Goal: Task Accomplishment & Management: Manage account settings

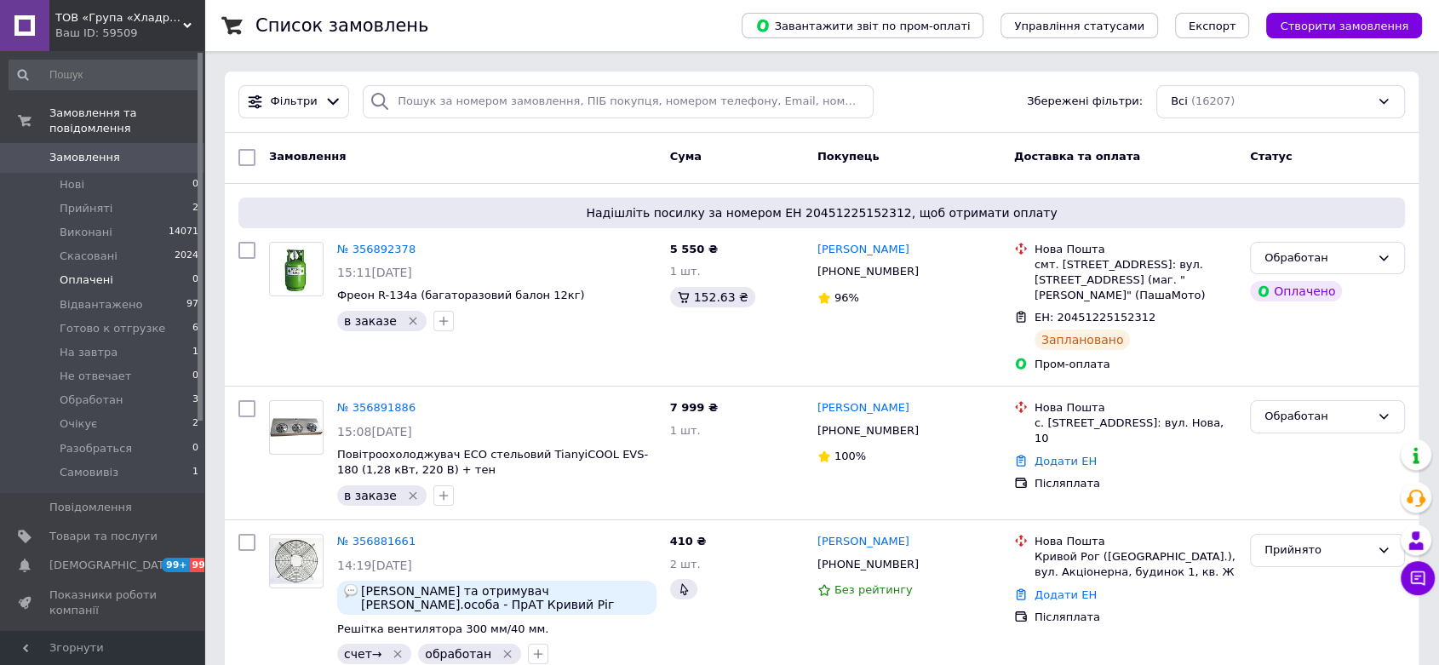
click at [107, 268] on li "Оплачені 0" at bounding box center [104, 280] width 209 height 24
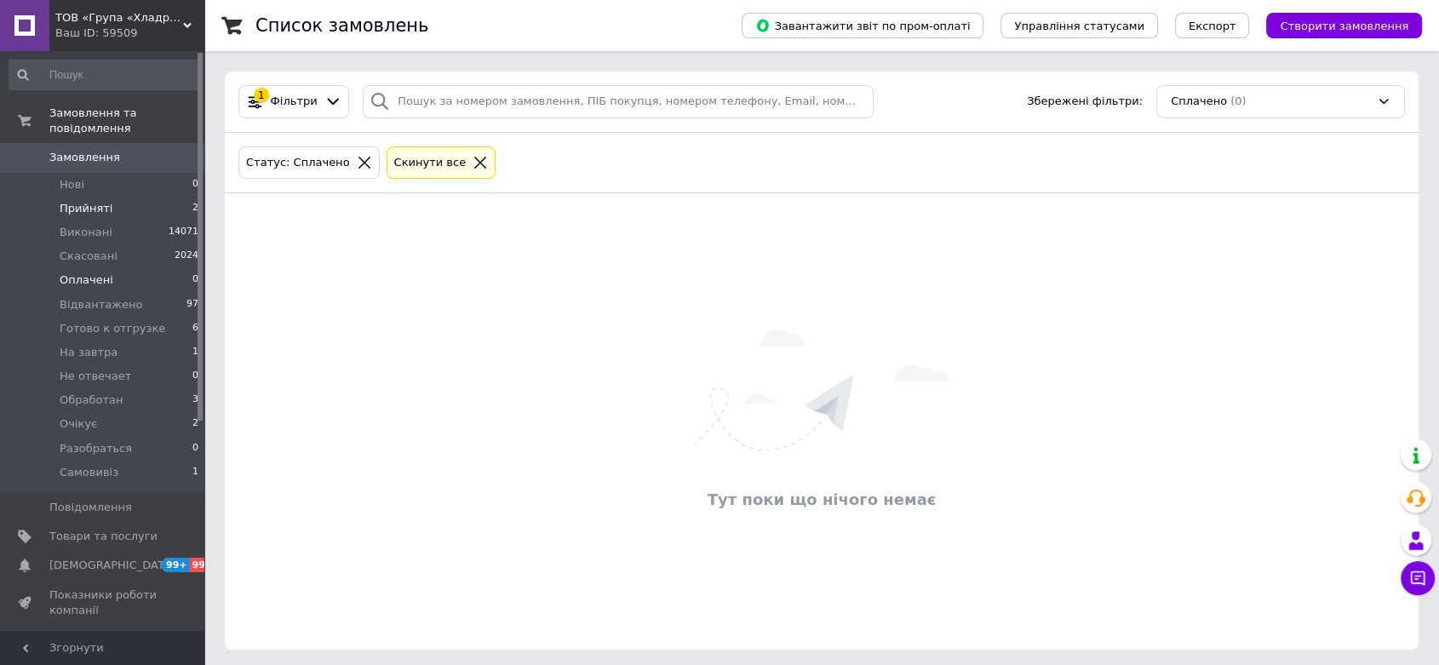
click at [89, 201] on span "Прийняті" at bounding box center [86, 208] width 53 height 15
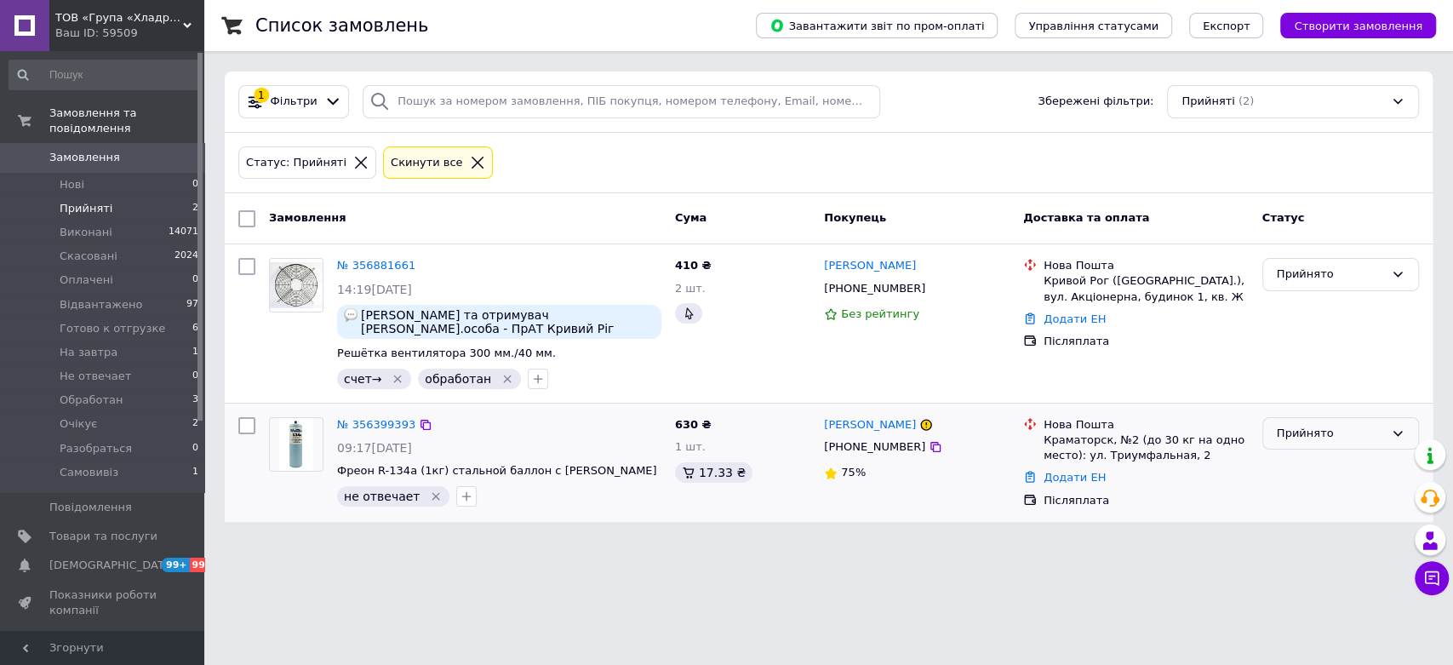
click at [1319, 440] on div "Прийнято" at bounding box center [1330, 434] width 107 height 18
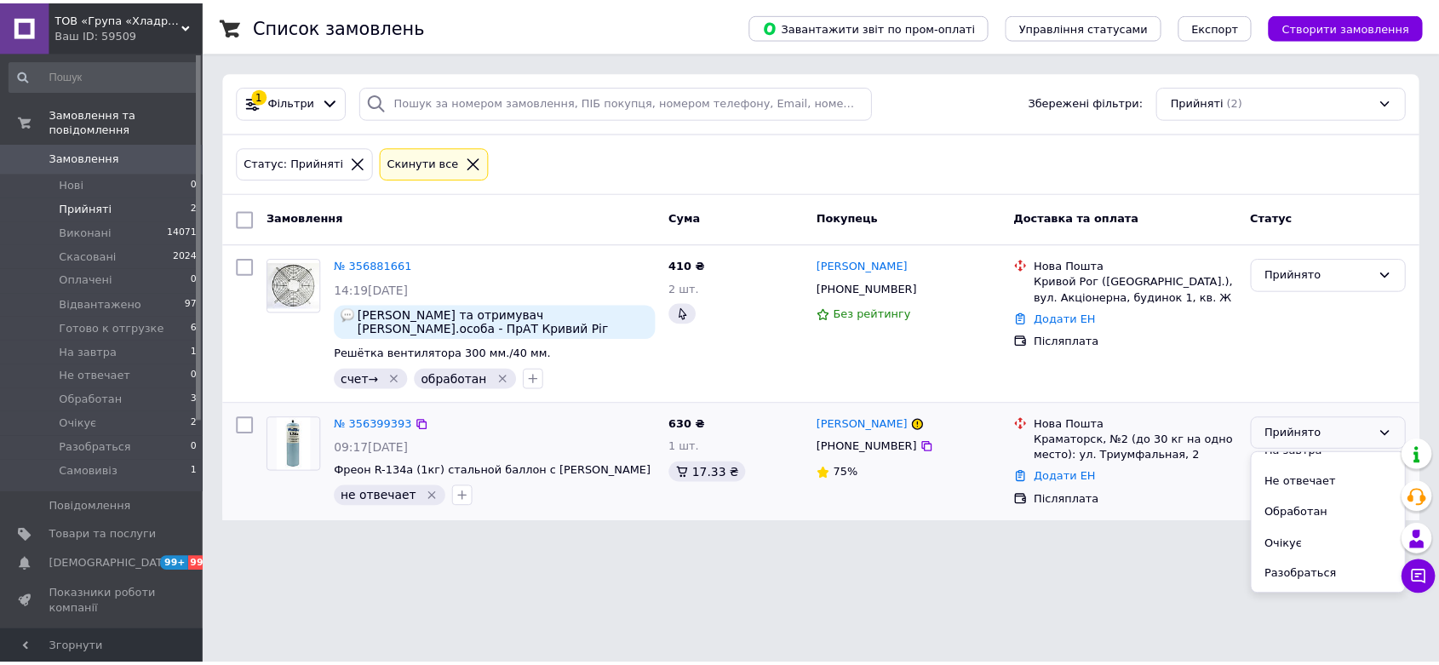
scroll to position [201, 0]
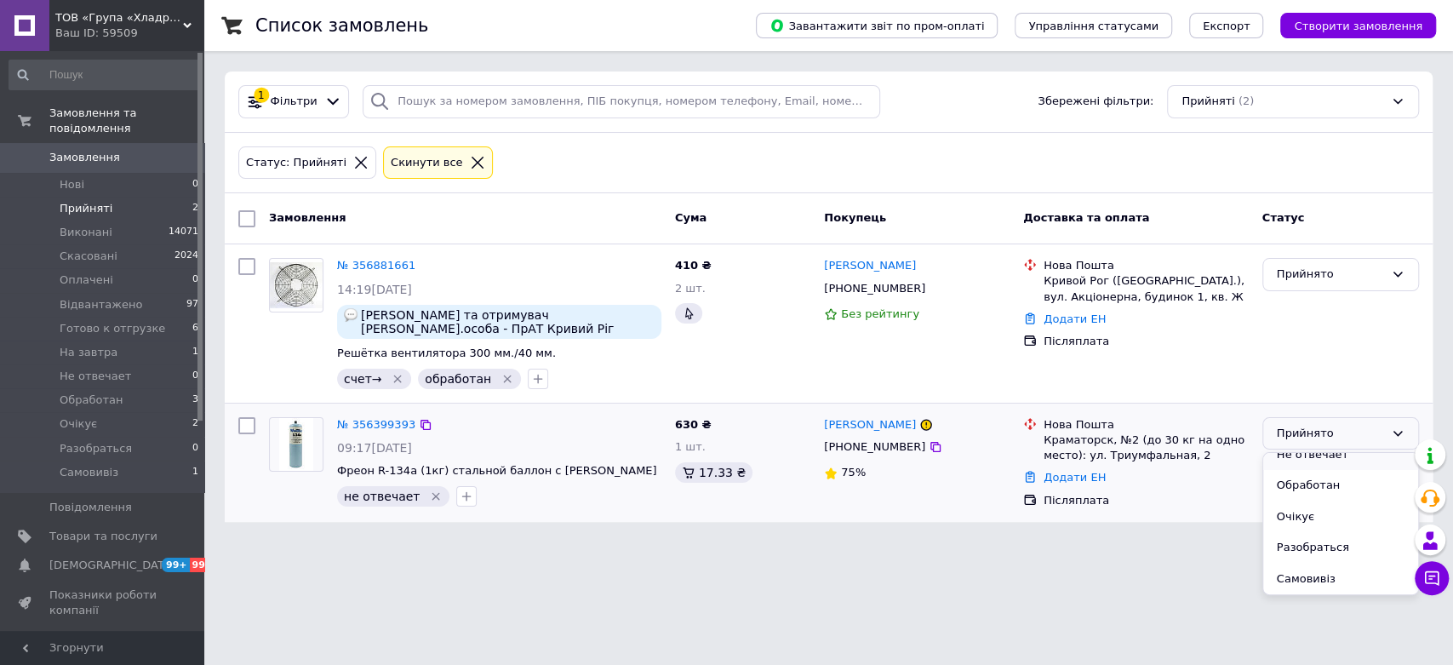
click at [1325, 456] on li "Не отвечает" at bounding box center [1340, 454] width 155 height 31
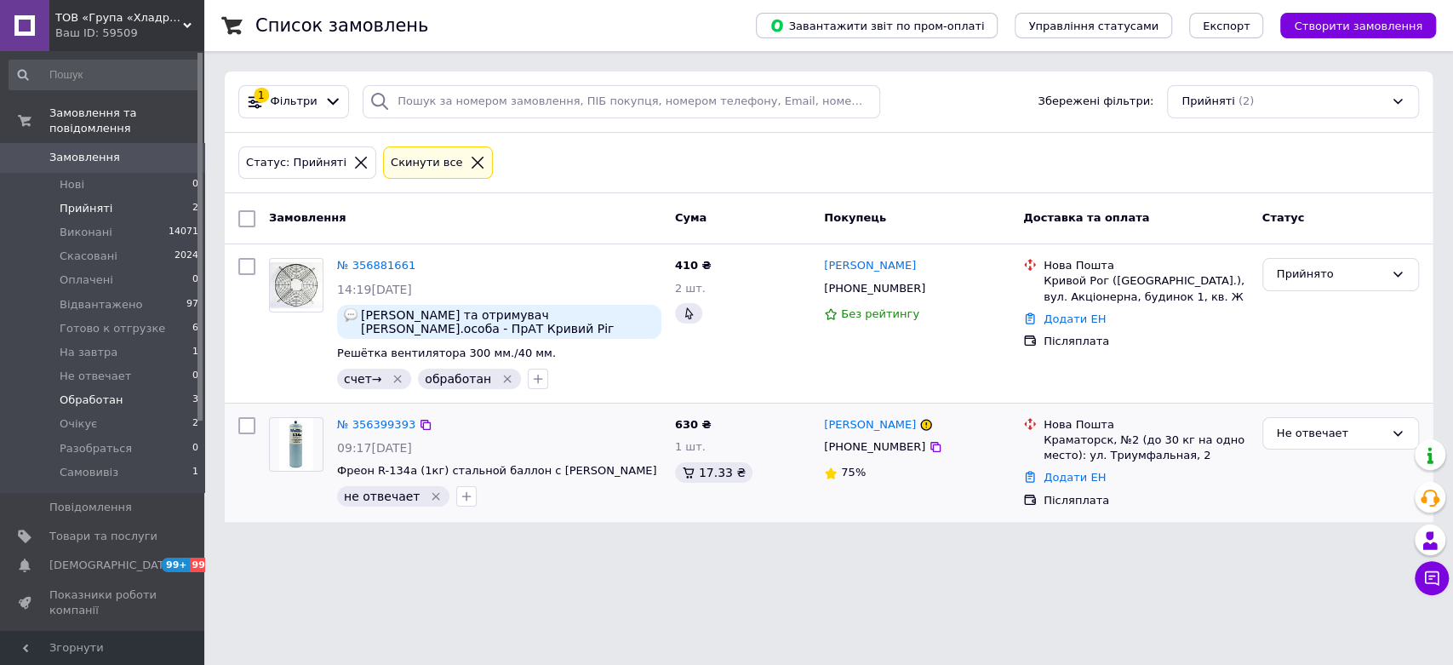
click at [64, 392] on span "Обработан" at bounding box center [91, 399] width 63 height 15
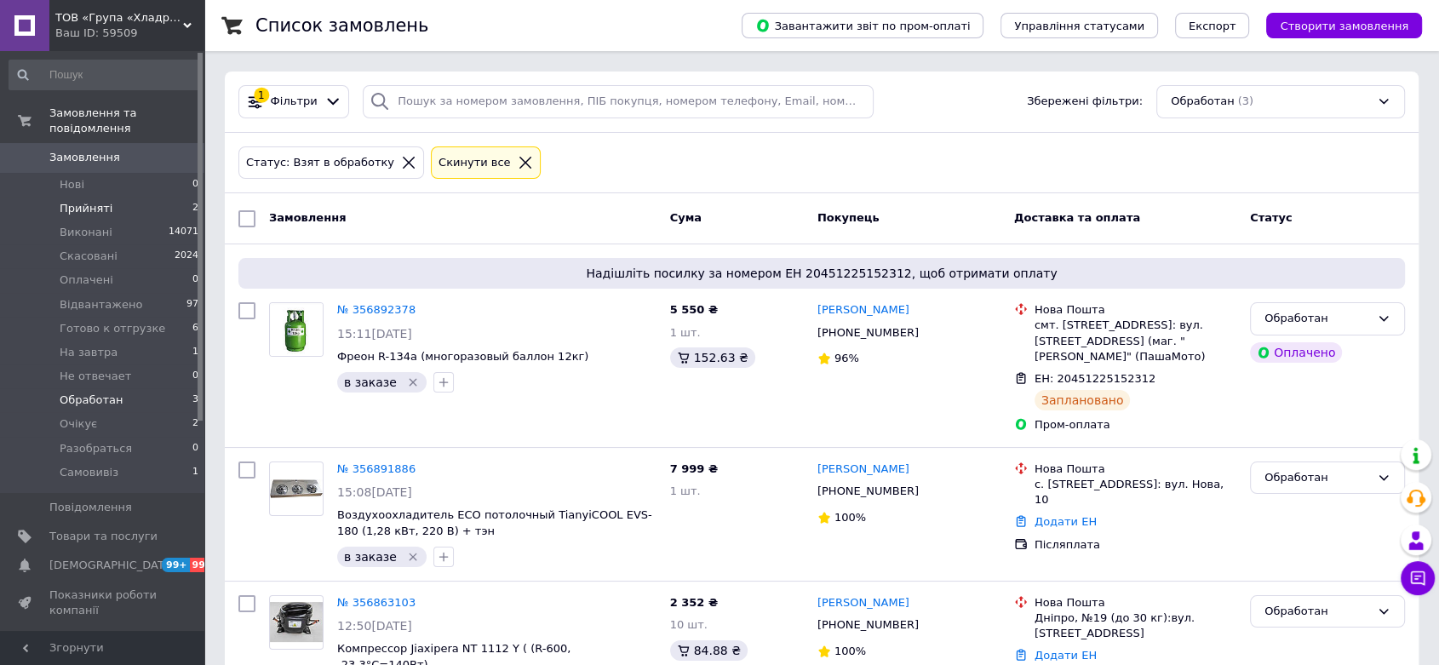
click at [104, 201] on span "Прийняті" at bounding box center [86, 208] width 53 height 15
